Goal: Information Seeking & Learning: Learn about a topic

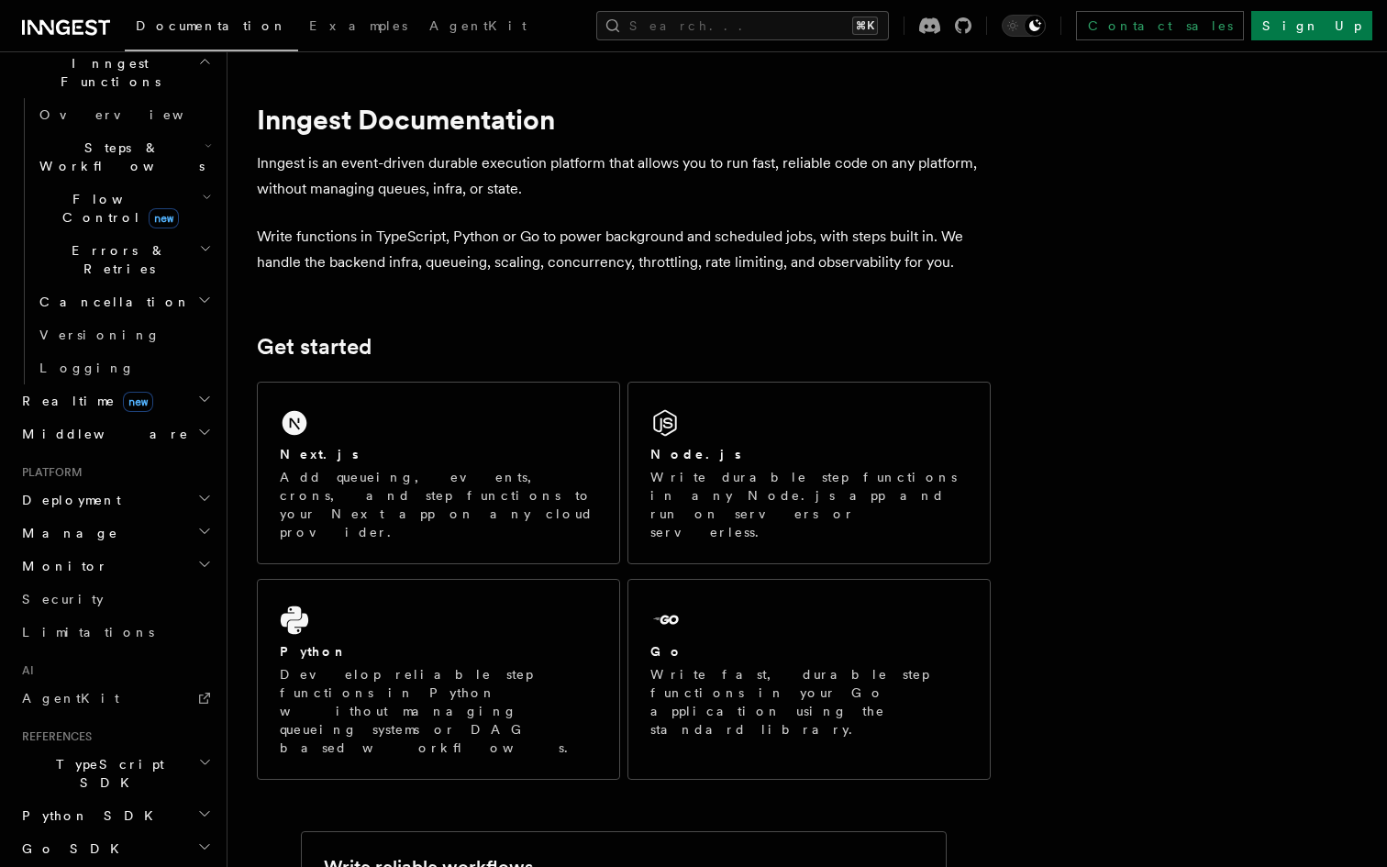
scroll to position [601, 0]
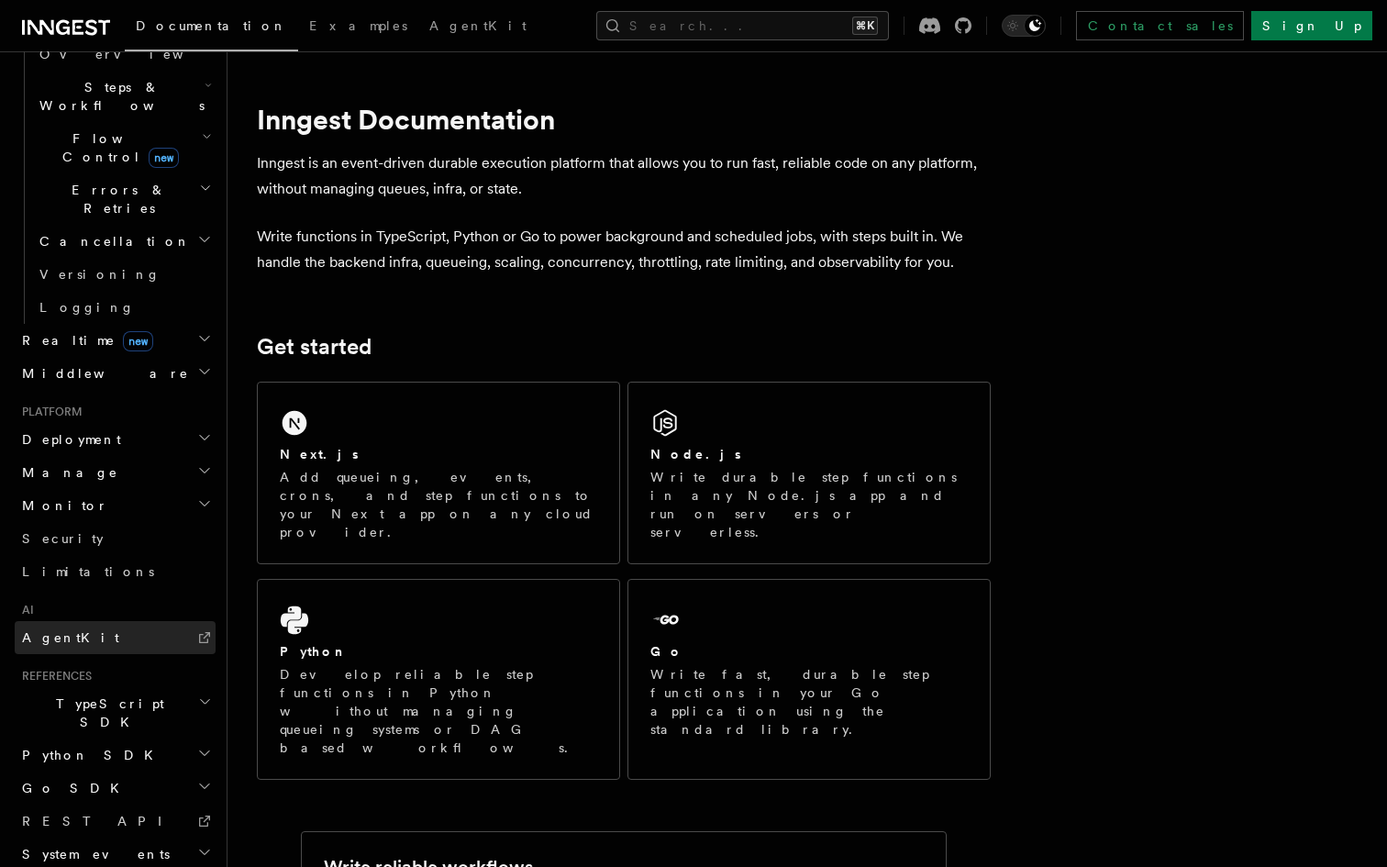
click at [104, 621] on link "AgentKit" at bounding box center [115, 637] width 201 height 33
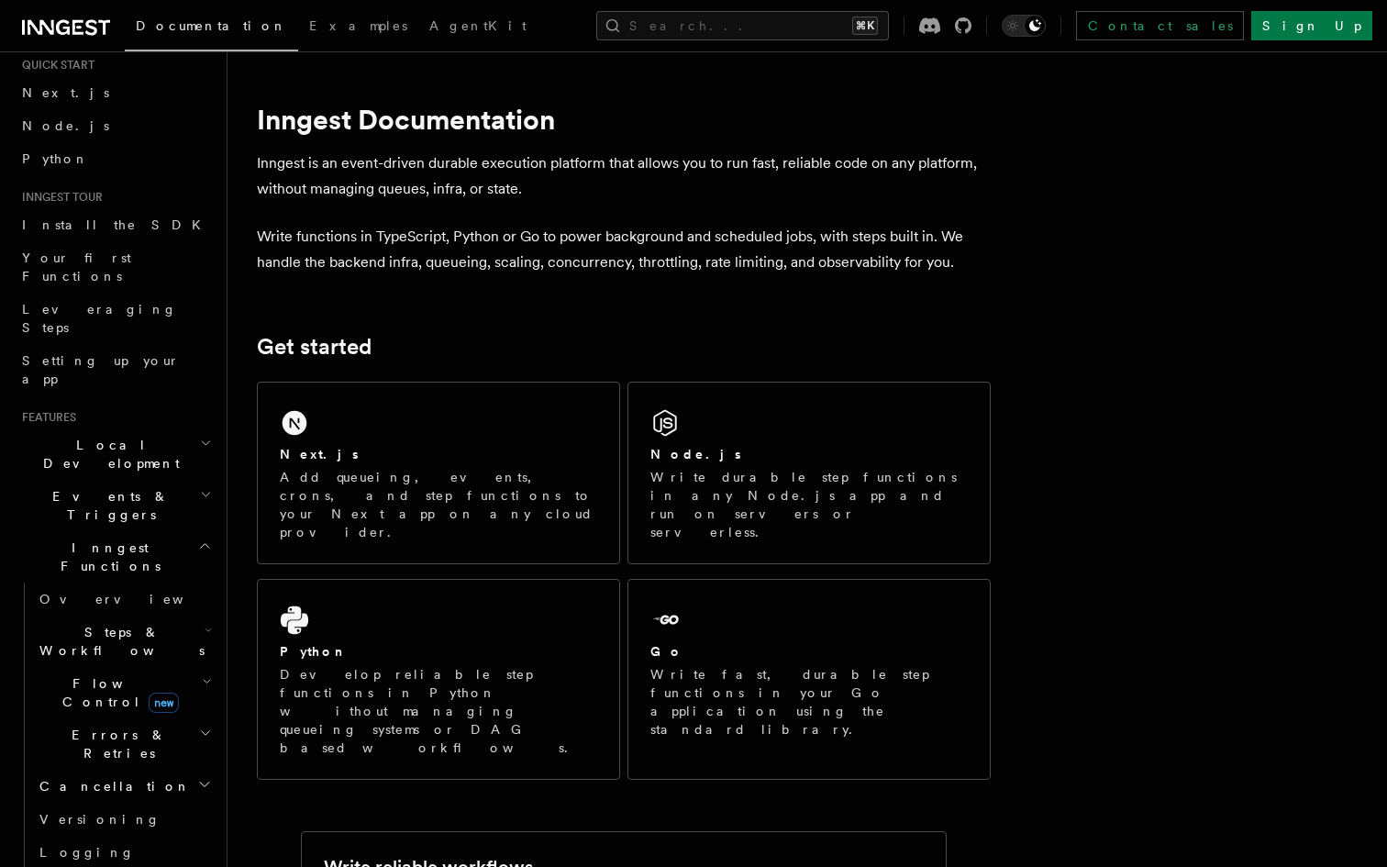
scroll to position [58, 0]
click at [122, 621] on span "Steps & Workflows" at bounding box center [118, 639] width 173 height 37
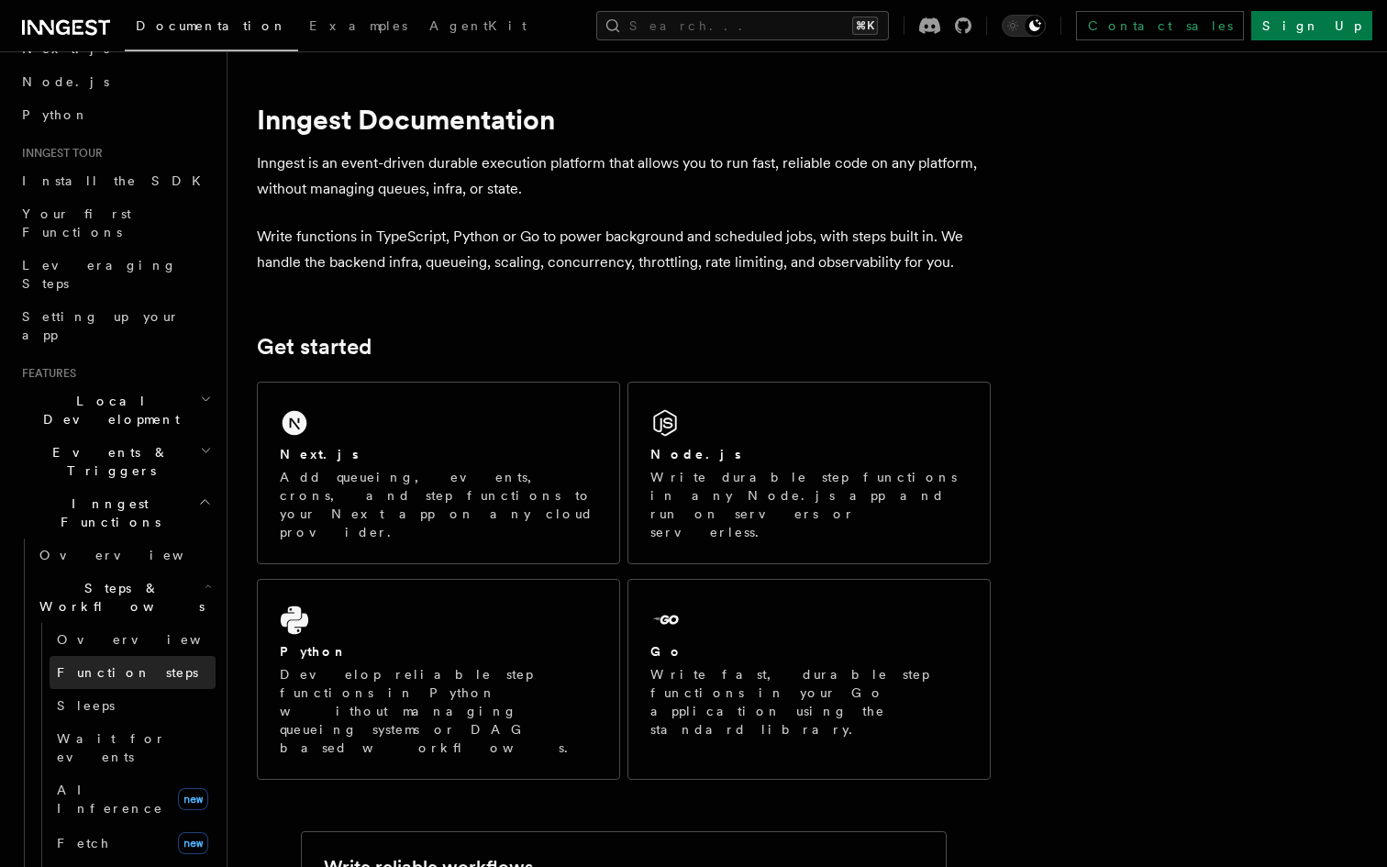
scroll to position [116, 0]
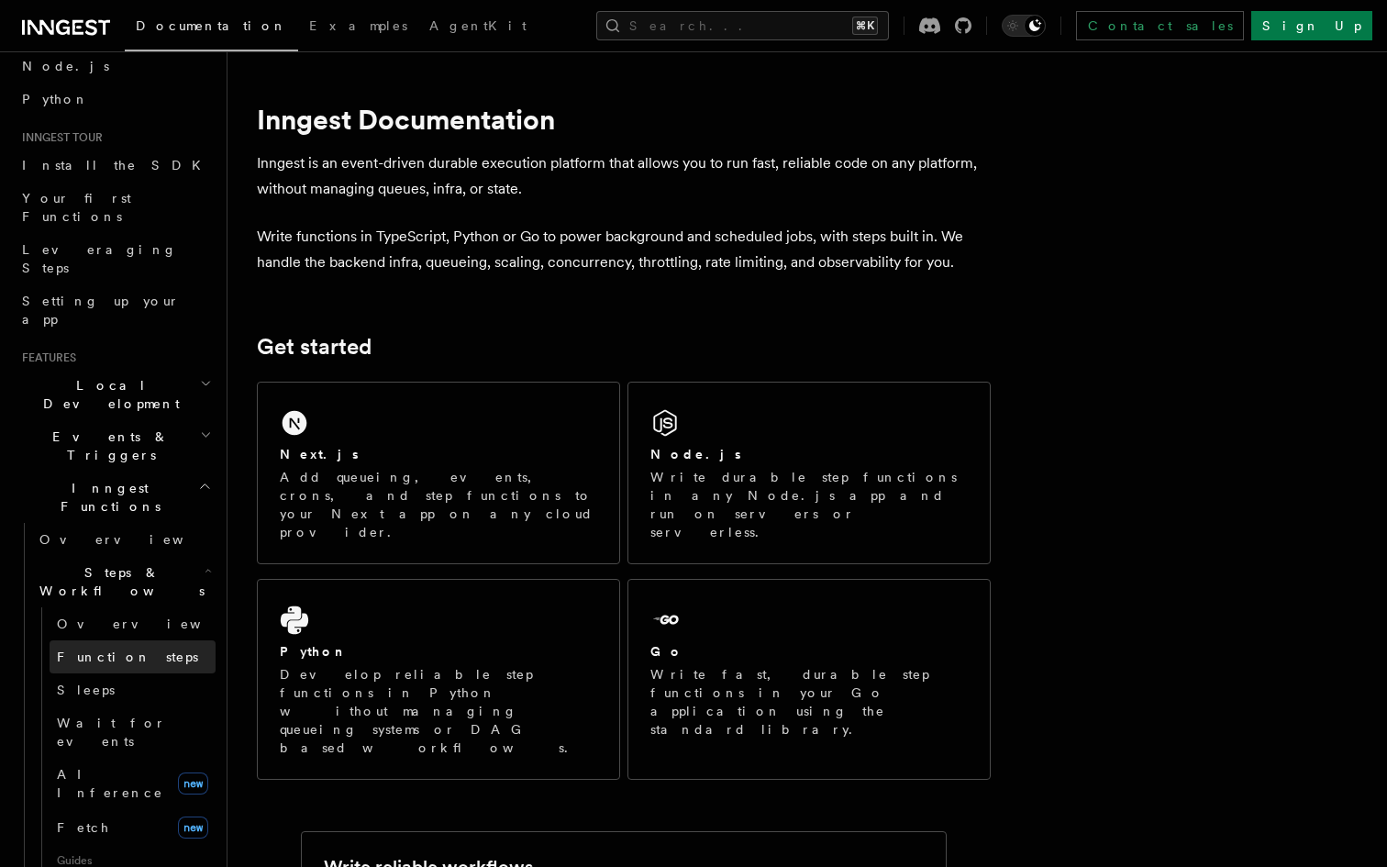
click at [125, 650] on span "Function steps" at bounding box center [127, 657] width 141 height 15
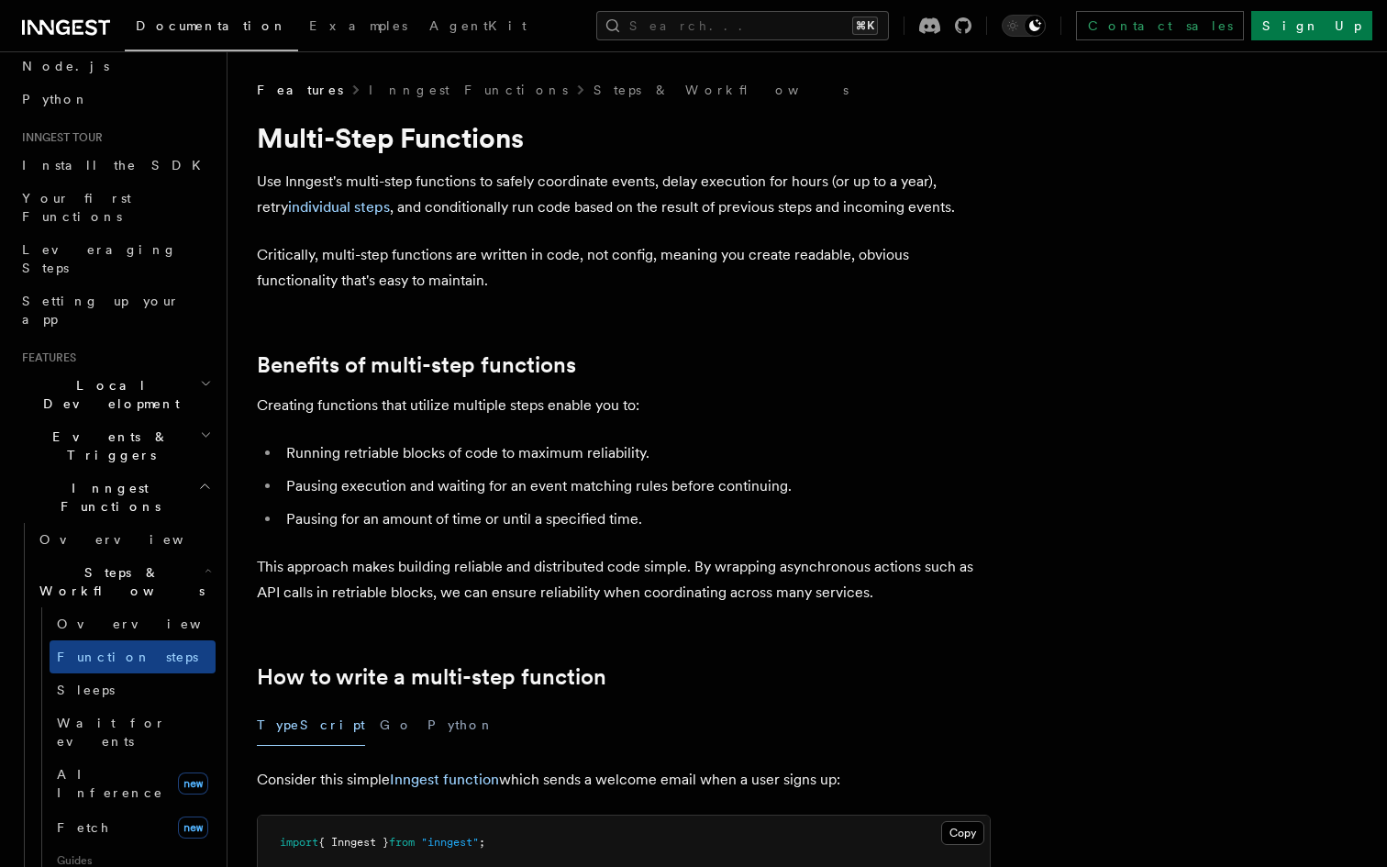
click at [83, 42] on div "Documentation Examples AgentKit Search... ⌘K Contact sales Sign Up" at bounding box center [693, 25] width 1387 height 51
click at [84, 28] on icon at bounding box center [66, 28] width 88 height 22
